Goal: Obtain resource: Download file/media

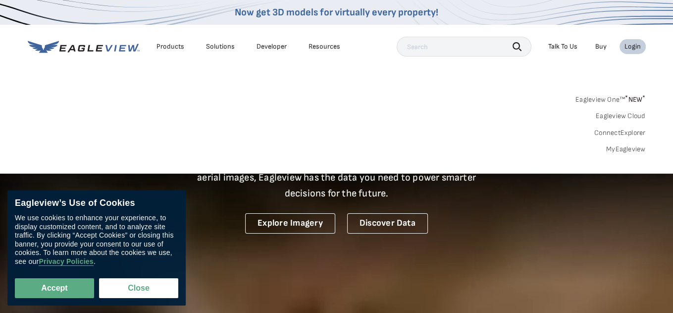
click at [626, 149] on link "MyEagleview" at bounding box center [626, 149] width 40 height 9
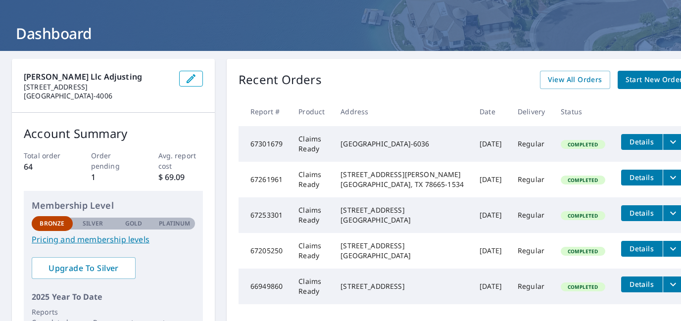
scroll to position [66, 0]
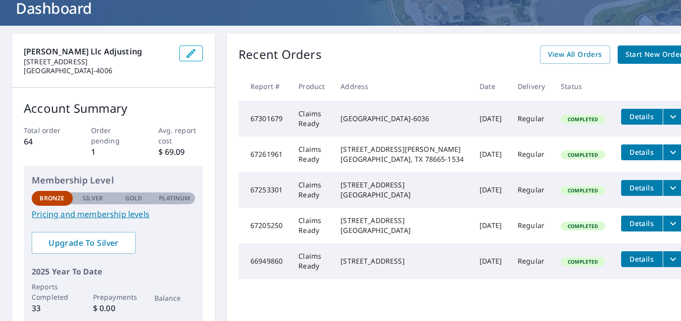
click at [628, 228] on span "Details" at bounding box center [643, 223] width 30 height 9
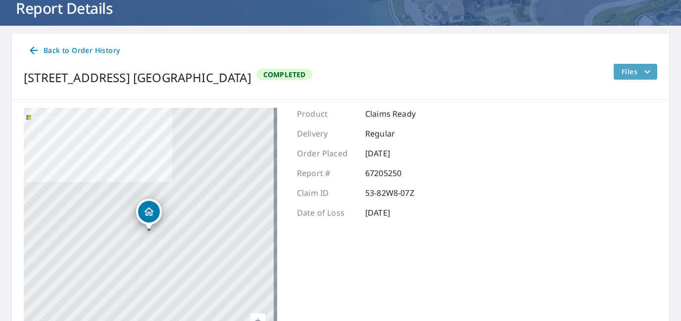
click at [642, 74] on icon "filesDropdownBtn-67205250" at bounding box center [648, 72] width 12 height 12
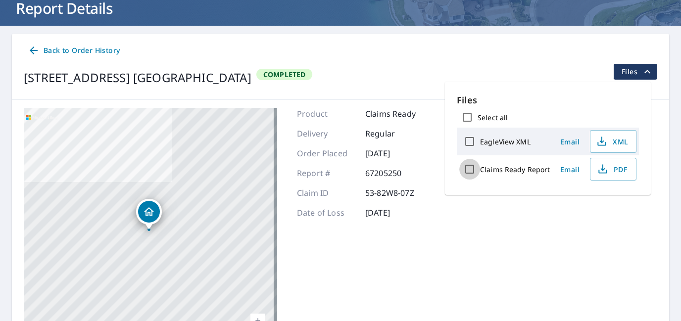
click at [475, 168] on input "Claims Ready Report" at bounding box center [470, 169] width 21 height 21
checkbox input "true"
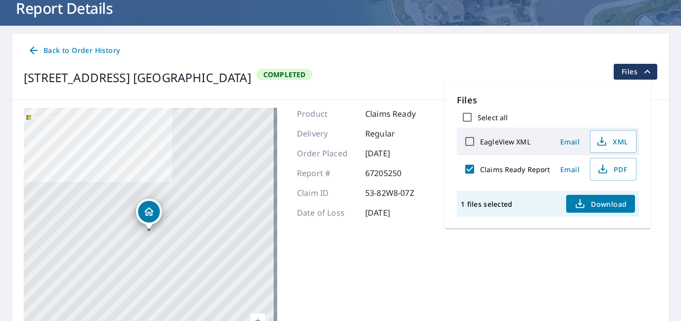
click at [588, 203] on span "Download" at bounding box center [601, 204] width 52 height 12
